Goal: Book appointment/travel/reservation

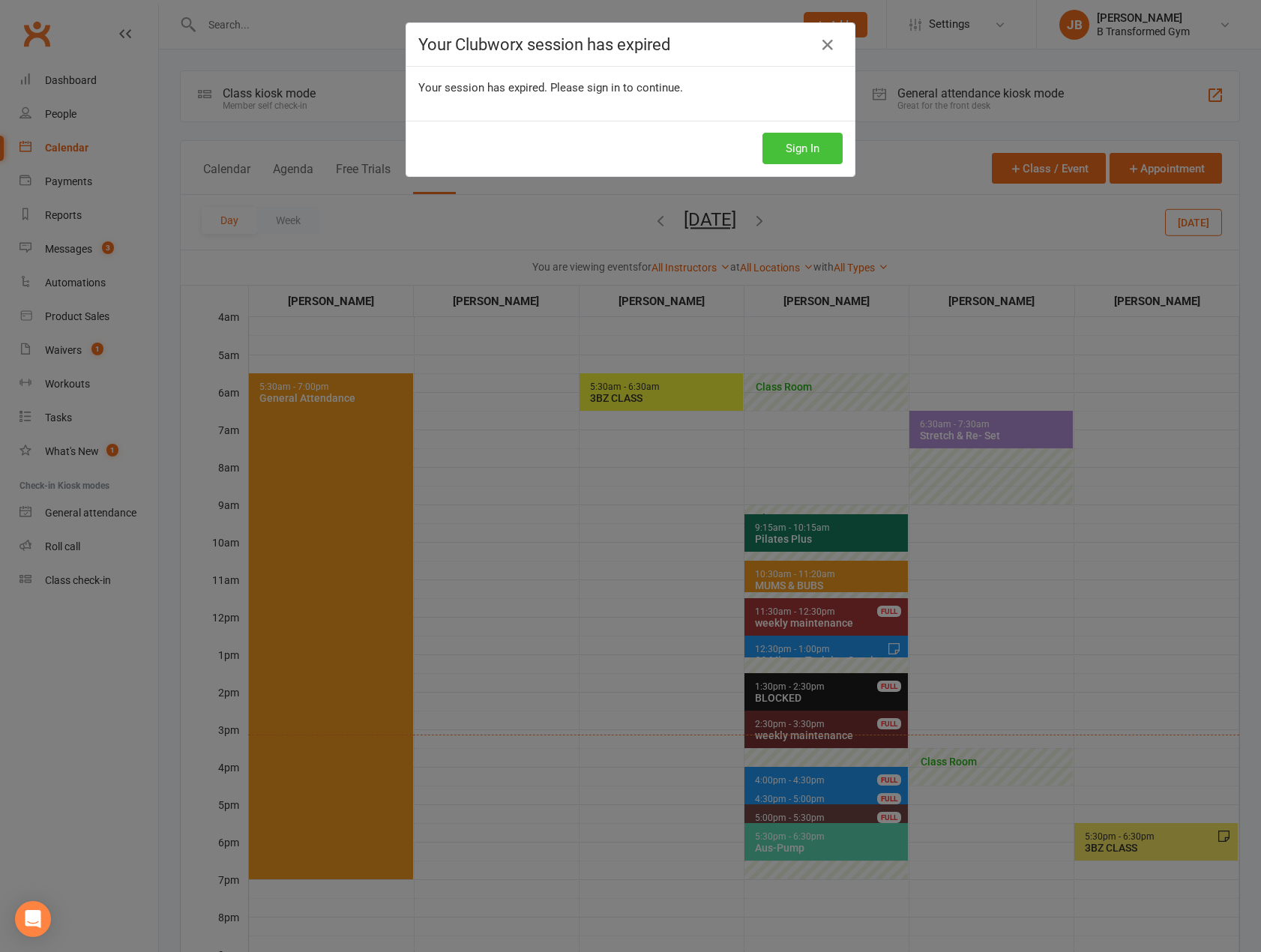
click at [788, 140] on button "Sign In" at bounding box center [802, 148] width 80 height 31
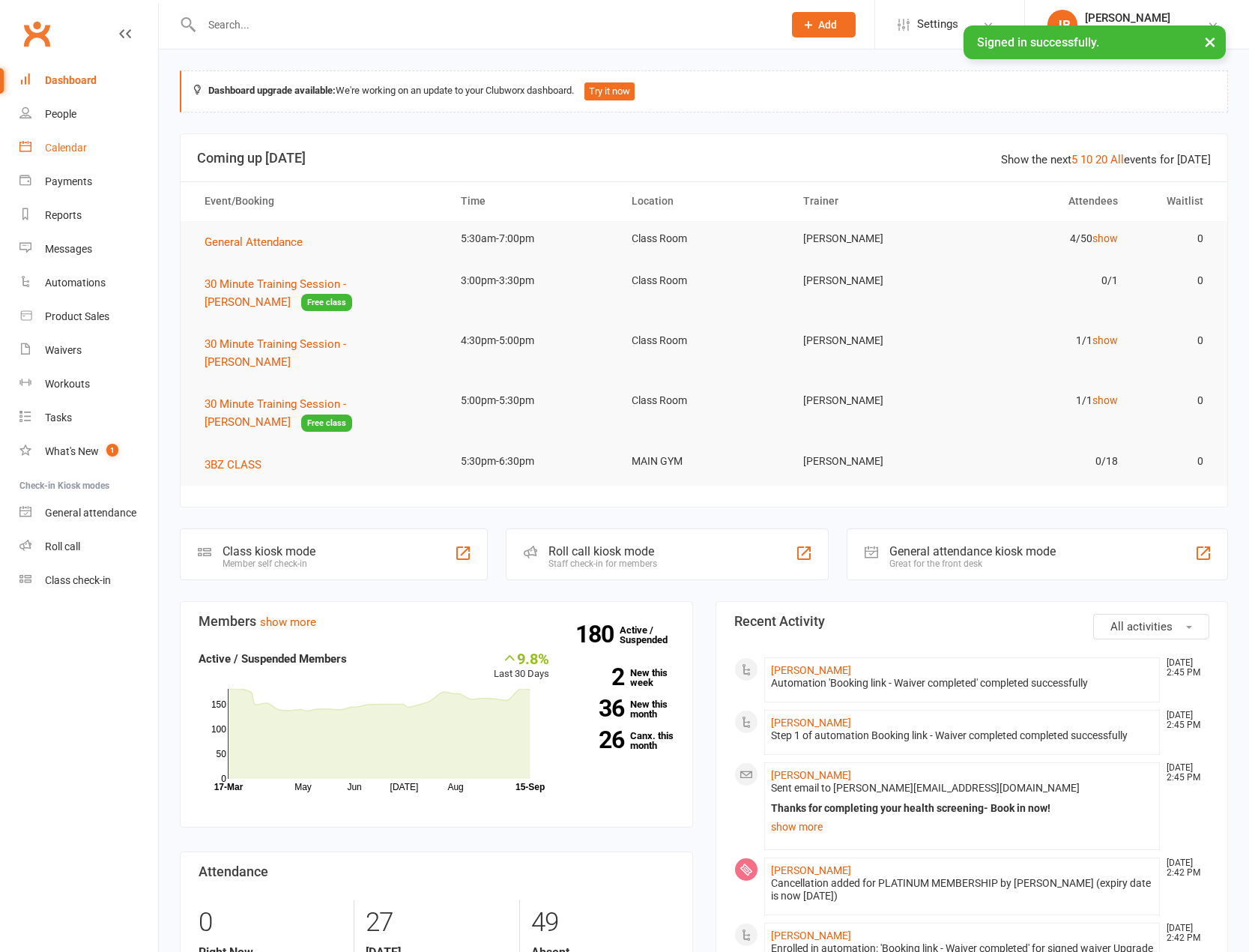
click at [63, 149] on div "Calendar" at bounding box center [66, 147] width 42 height 12
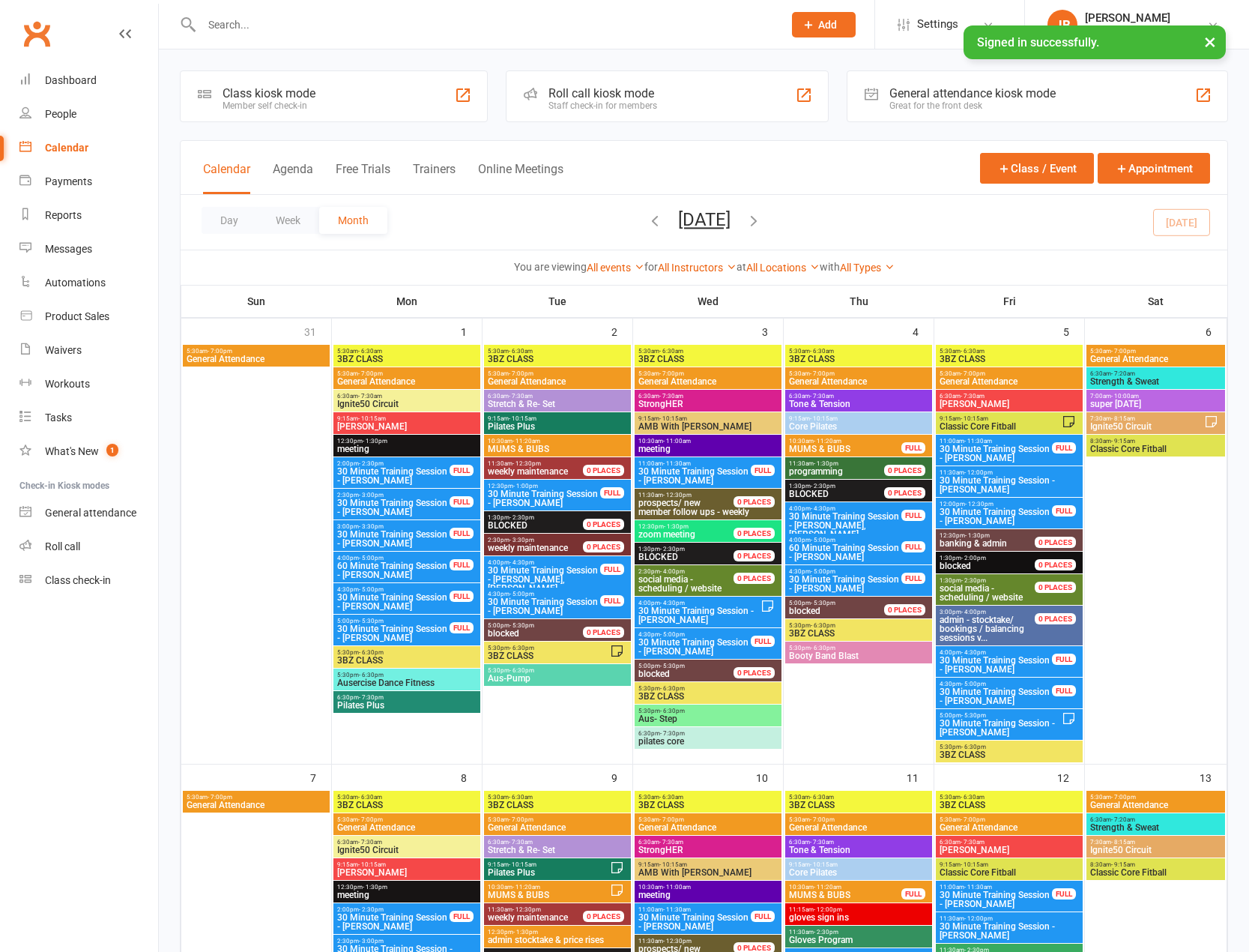
click at [442, 170] on button "Trainers" at bounding box center [434, 178] width 42 height 32
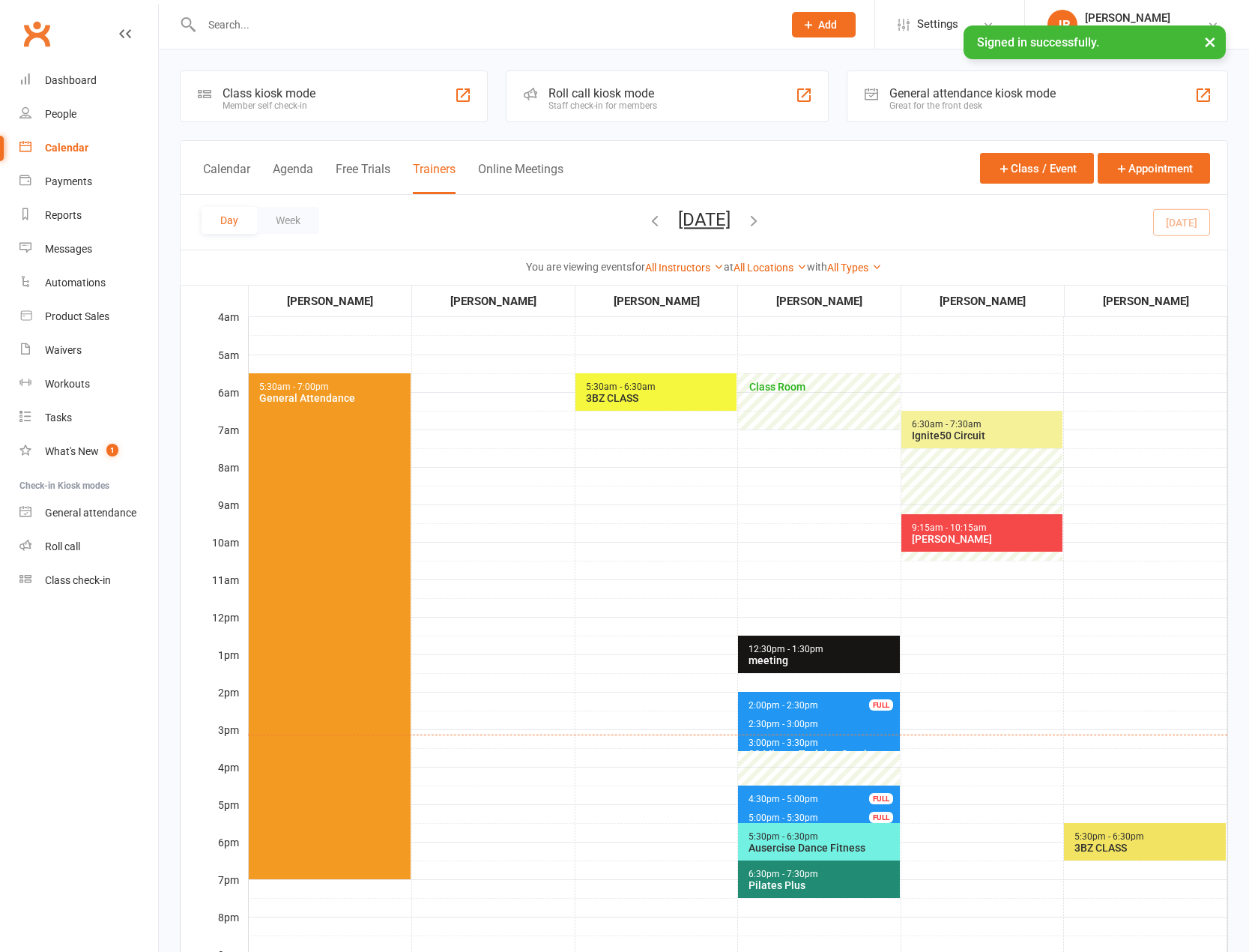
click at [806, 724] on span "2:30pm - 3:00pm" at bounding box center [784, 724] width 71 height 10
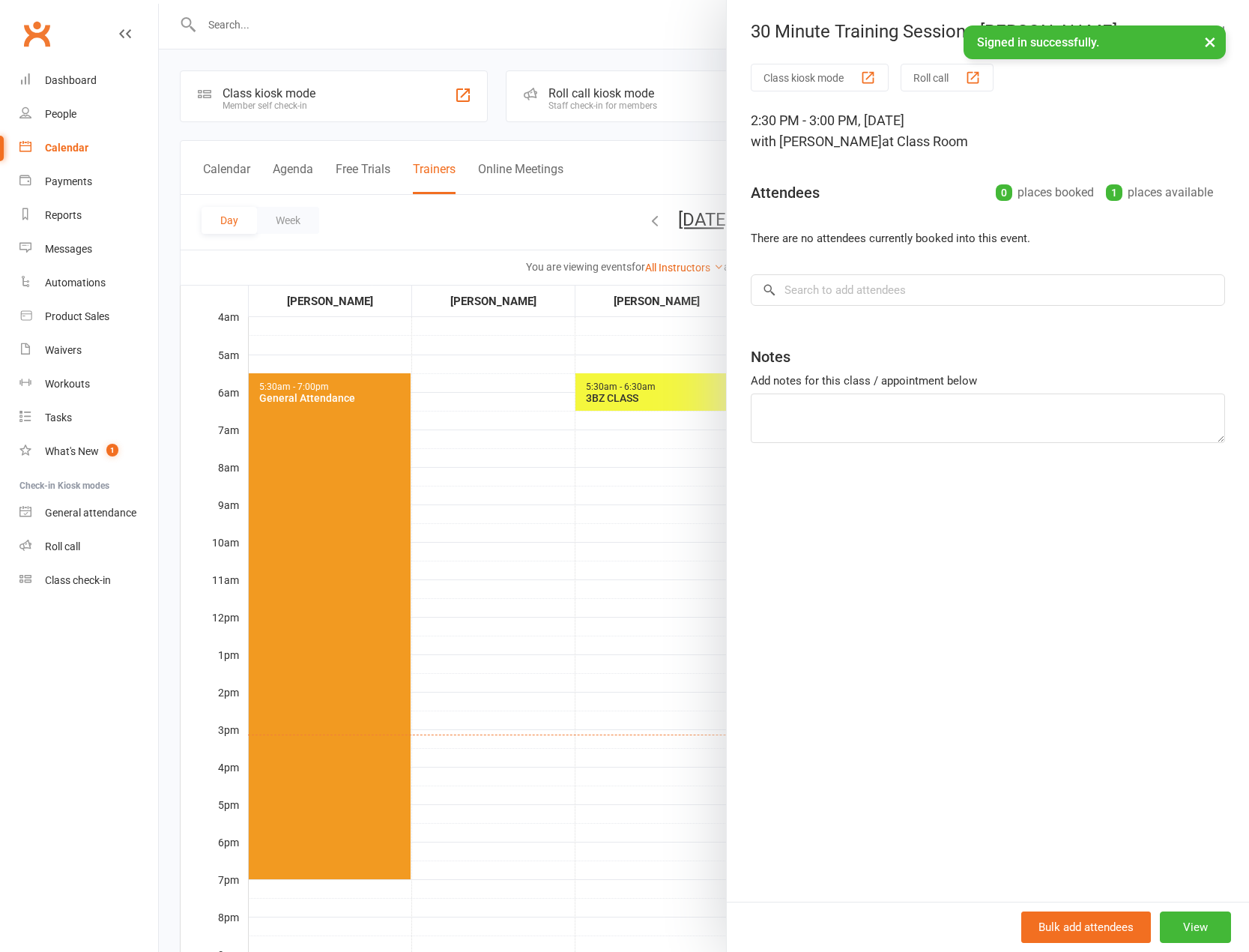
click at [1211, 42] on button "×" at bounding box center [1210, 41] width 27 height 32
click at [565, 670] on div at bounding box center [704, 476] width 1090 height 952
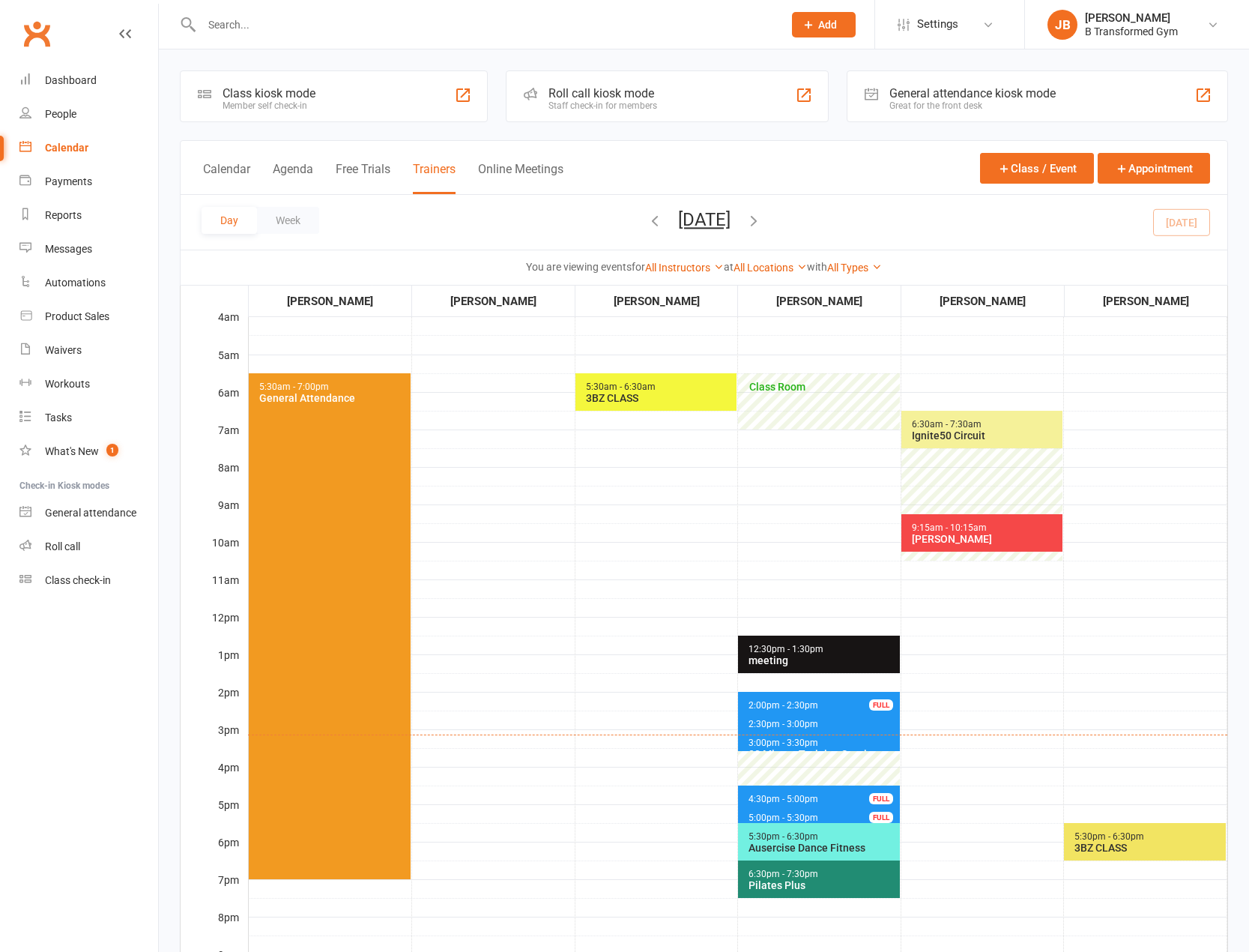
click at [818, 744] on span "3:00pm - 3:30pm 30 Minute Training Session - Kerrie Yates" at bounding box center [818, 740] width 162 height 22
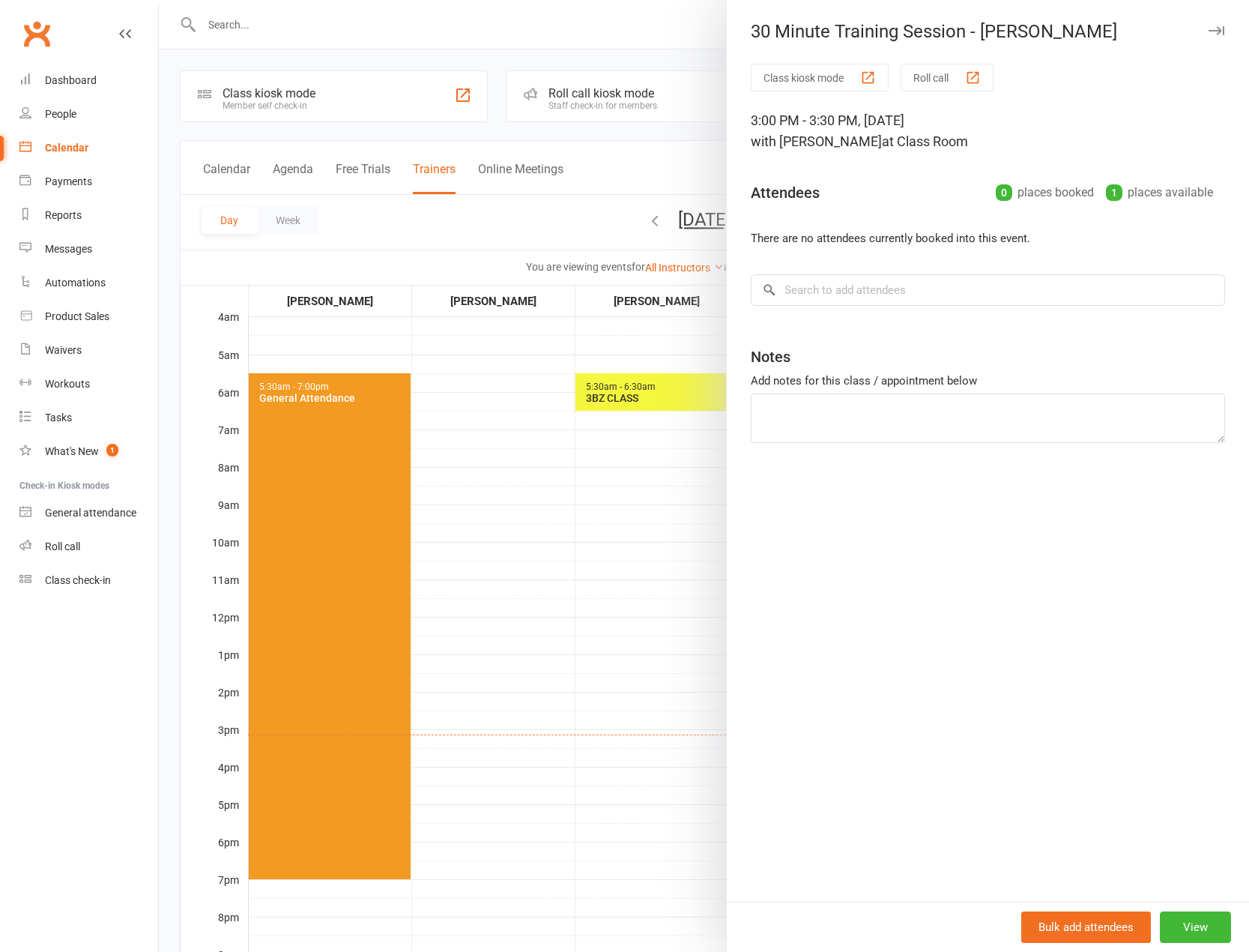
click at [559, 683] on div at bounding box center [704, 476] width 1090 height 952
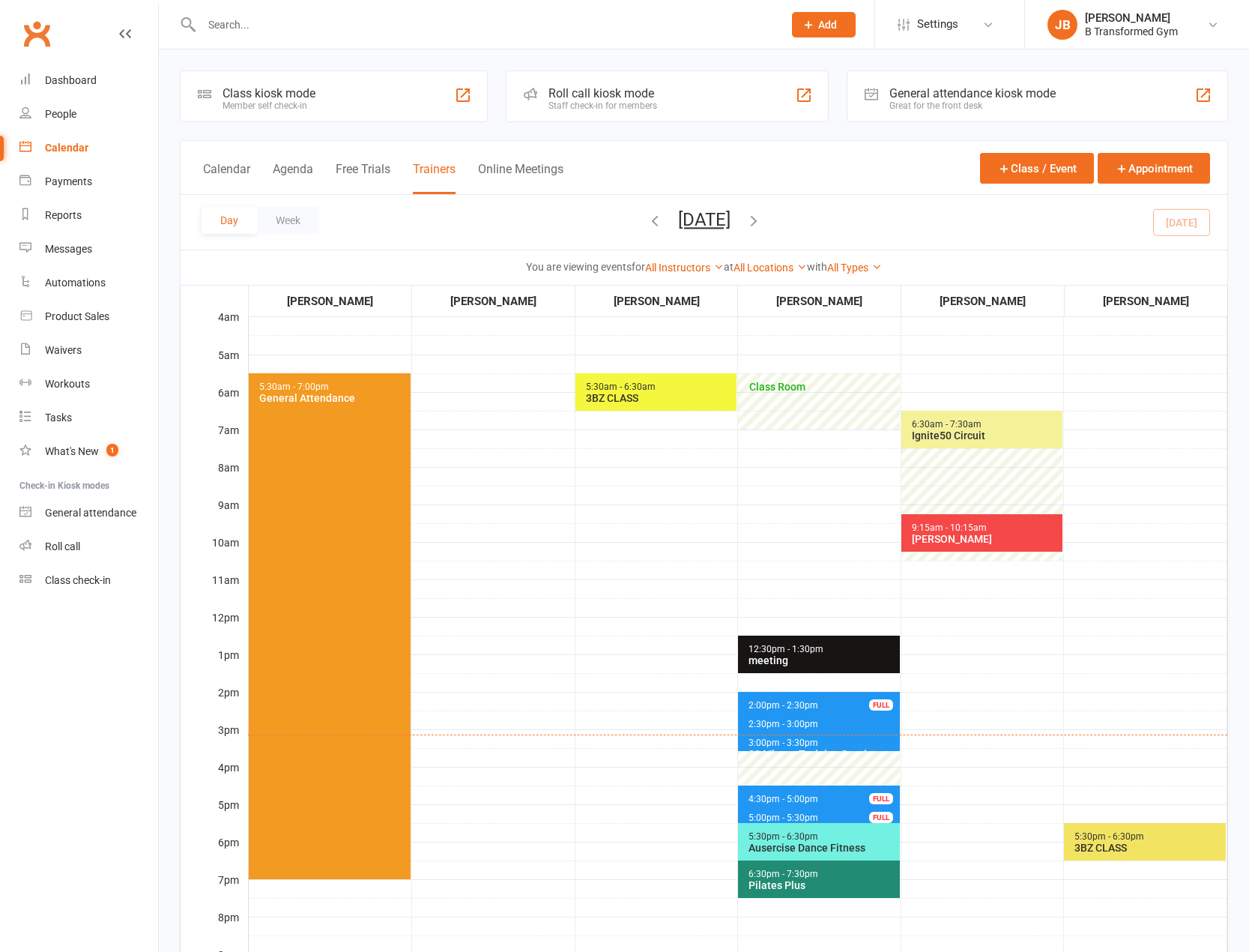
click at [784, 795] on span "4:30pm - 5:00pm" at bounding box center [784, 799] width 71 height 10
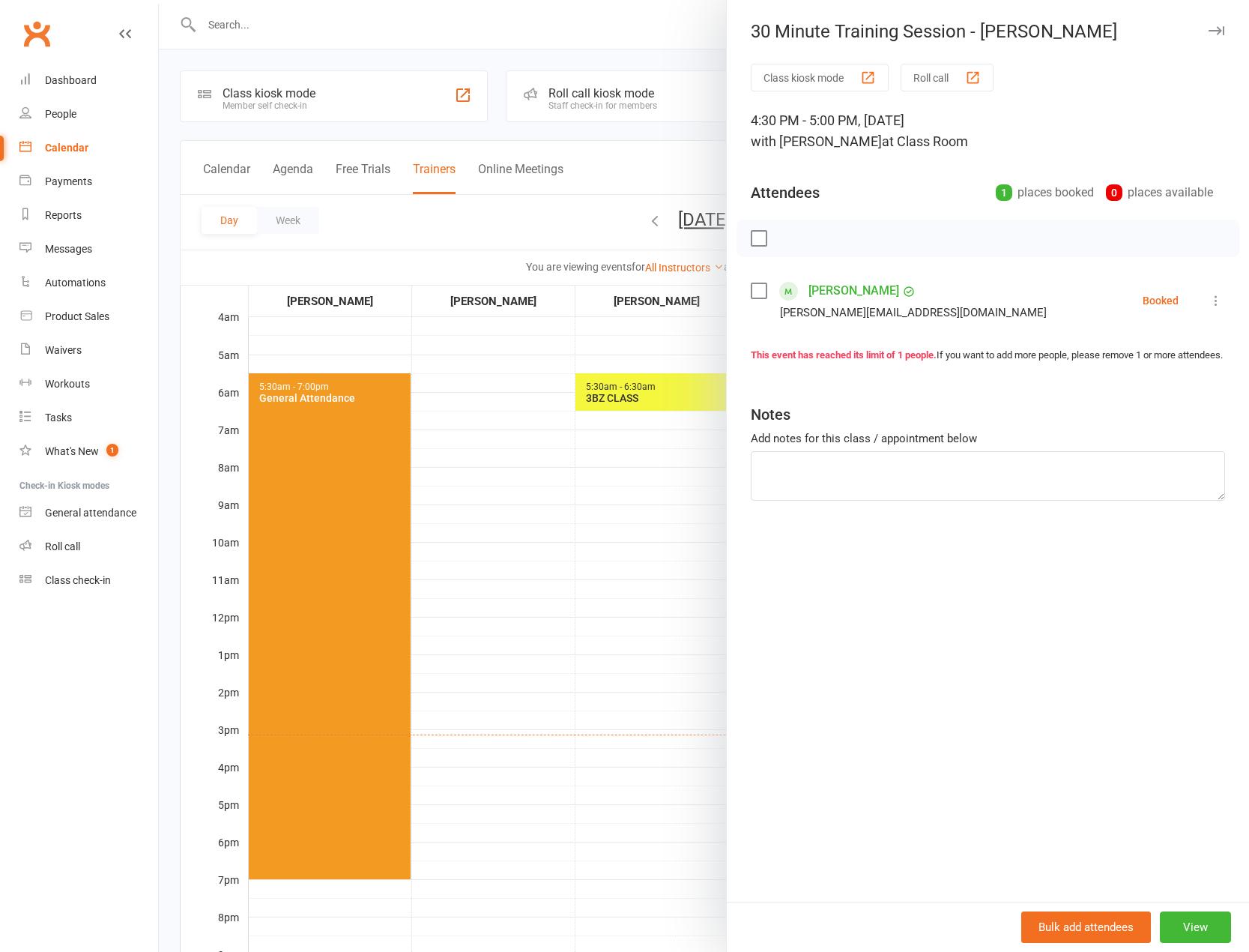
click at [581, 649] on div at bounding box center [704, 476] width 1090 height 952
